Goal: Task Accomplishment & Management: Manage account settings

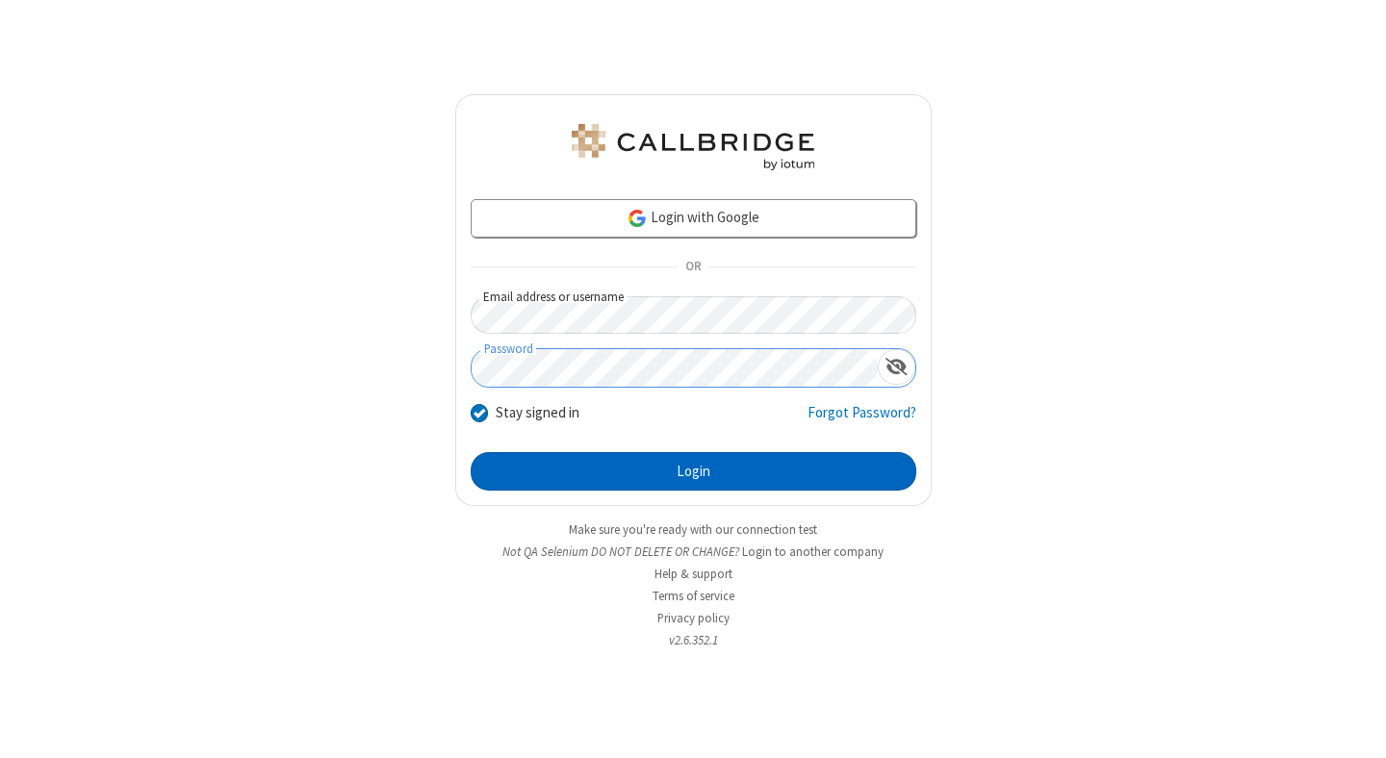
click at [693, 472] on button "Login" at bounding box center [694, 471] width 446 height 39
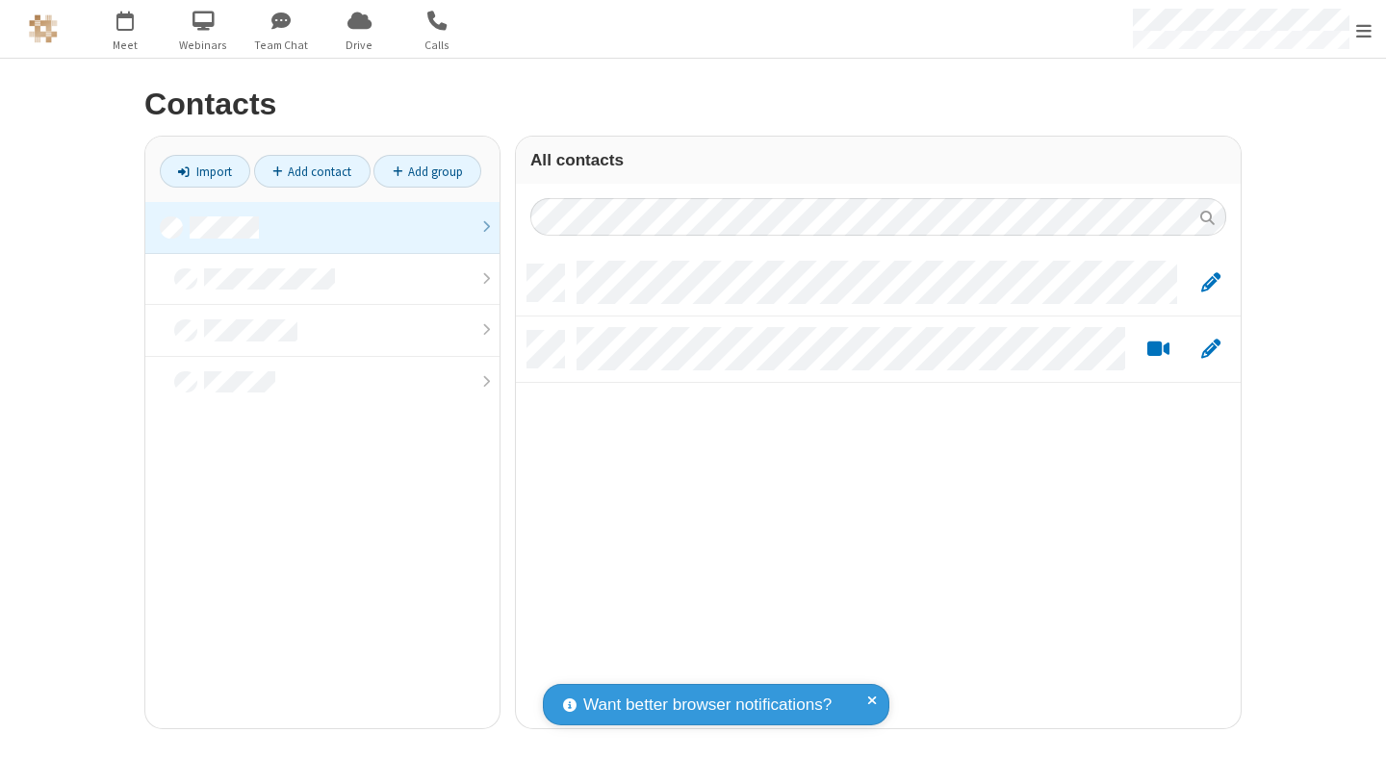
scroll to position [464, 710]
click at [322, 227] on link at bounding box center [322, 228] width 354 height 52
click at [312, 171] on link "Add contact" at bounding box center [312, 171] width 116 height 33
